Goal: Task Accomplishment & Management: Manage account settings

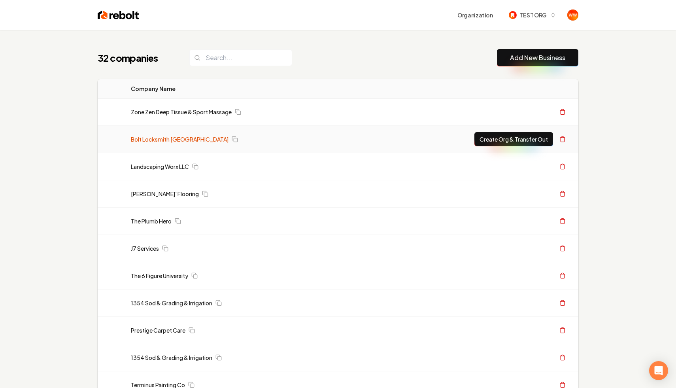
click at [184, 137] on link "Bolt Locksmith [GEOGRAPHIC_DATA]" at bounding box center [180, 139] width 98 height 8
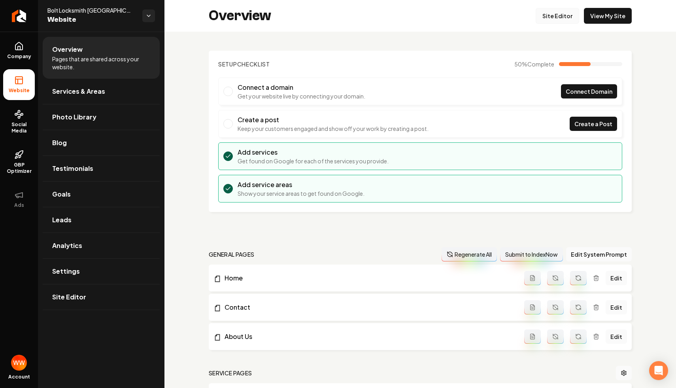
click at [563, 16] on link "Site Editor" at bounding box center [556, 16] width 43 height 16
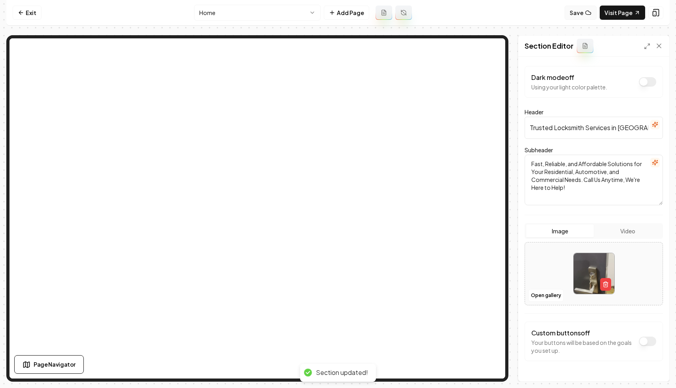
click at [587, 11] on icon at bounding box center [588, 12] width 6 height 6
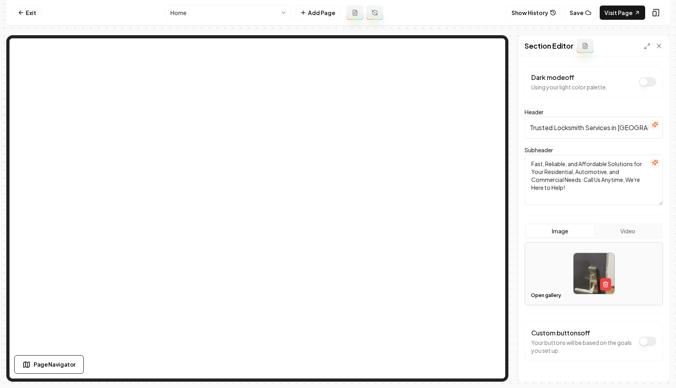
click at [583, 161] on textarea "Fast, Reliable, and Affordable Solutions for Your Residential, Automotive, and …" at bounding box center [593, 180] width 138 height 51
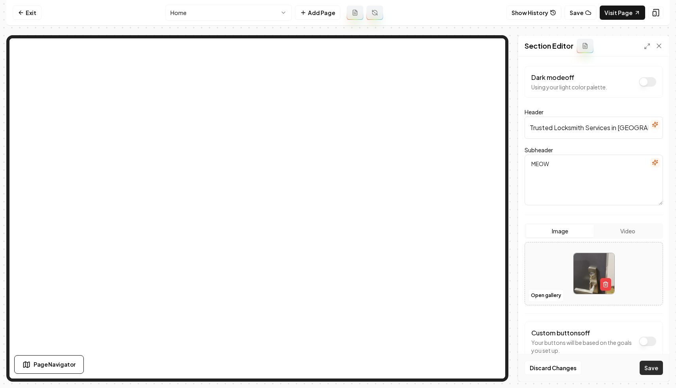
type textarea "MEOW"
click at [655, 364] on button "Save" at bounding box center [650, 367] width 23 height 14
click at [586, 11] on icon at bounding box center [588, 12] width 6 height 6
click at [528, 18] on button "Show History" at bounding box center [533, 13] width 55 height 14
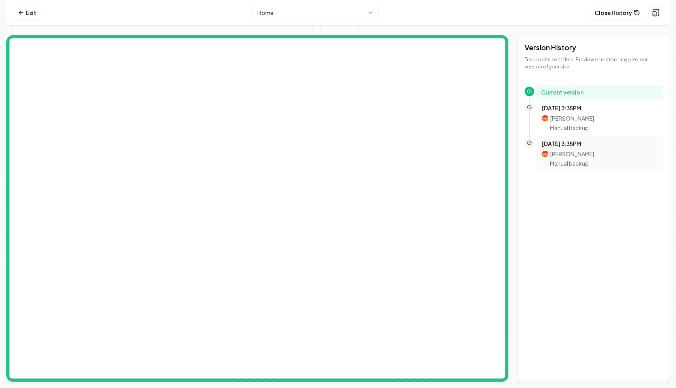
click at [569, 147] on div "Oct 8, 3:35PM Will Wallace Manual backup" at bounding box center [600, 154] width 116 height 28
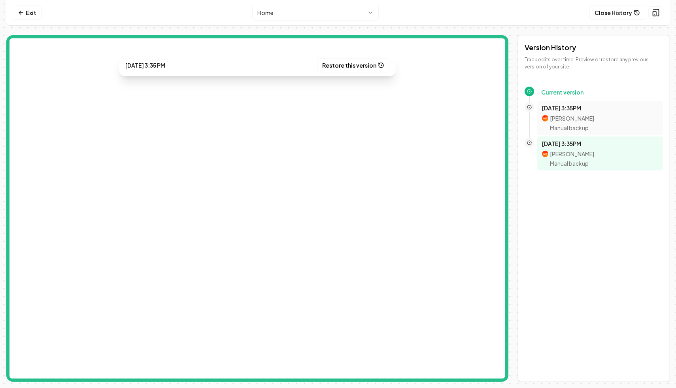
click at [571, 113] on div "Oct 8, 3:35PM Will Wallace Manual backup" at bounding box center [600, 118] width 116 height 28
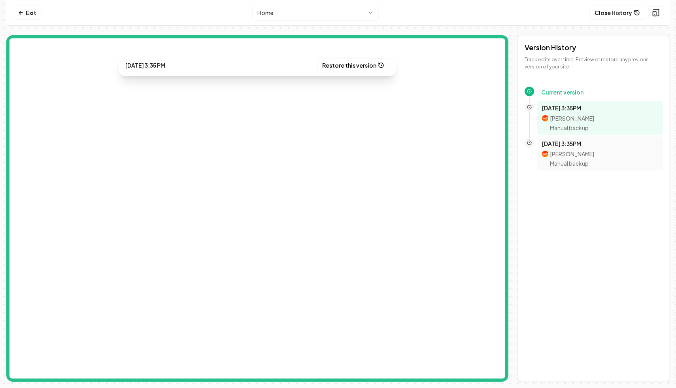
click at [573, 149] on div "Oct 8, 3:35PM Will Wallace Manual backup" at bounding box center [600, 154] width 116 height 28
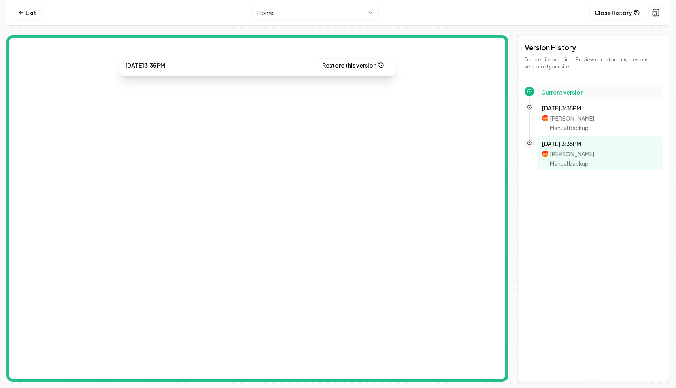
click at [563, 91] on h2 "Current version" at bounding box center [600, 92] width 118 height 8
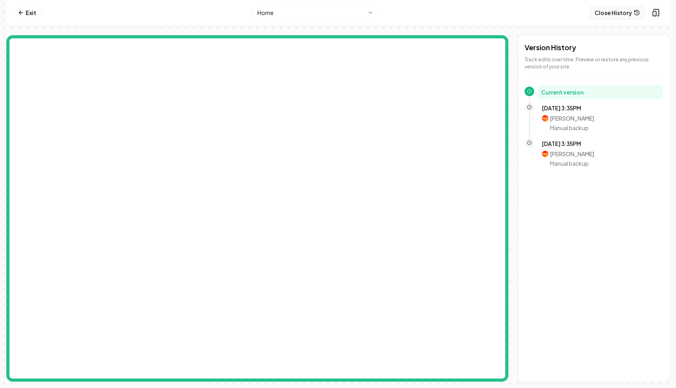
click at [625, 8] on button "Close History" at bounding box center [617, 13] width 56 height 14
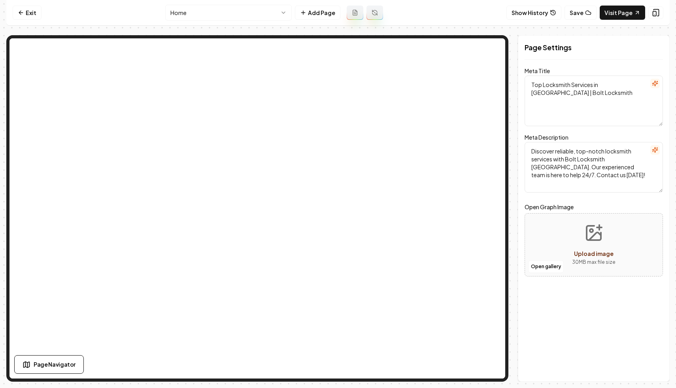
click at [483, 11] on nav "Exit Home Add Page Show History Save Visit Page" at bounding box center [337, 13] width 663 height 26
